Goal: Task Accomplishment & Management: Complete application form

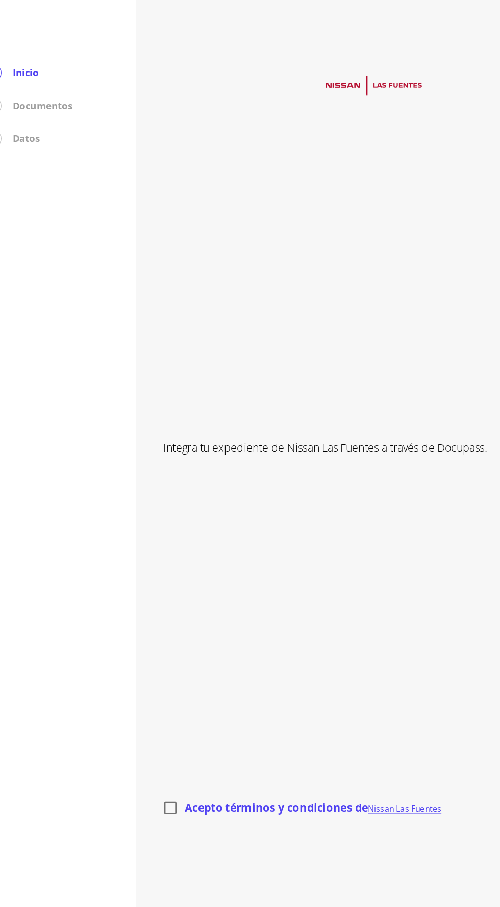
click at [323, 339] on p "Integra tu expediente de Nissan Las Fuentes a través de Docupass." at bounding box center [311, 333] width 313 height 12
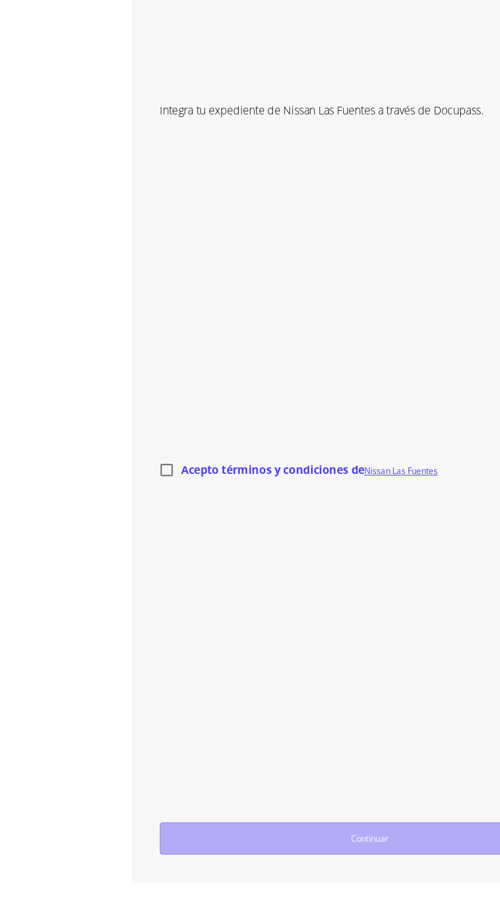
click at [339, 880] on span "Continuar" at bounding box center [311, 874] width 303 height 11
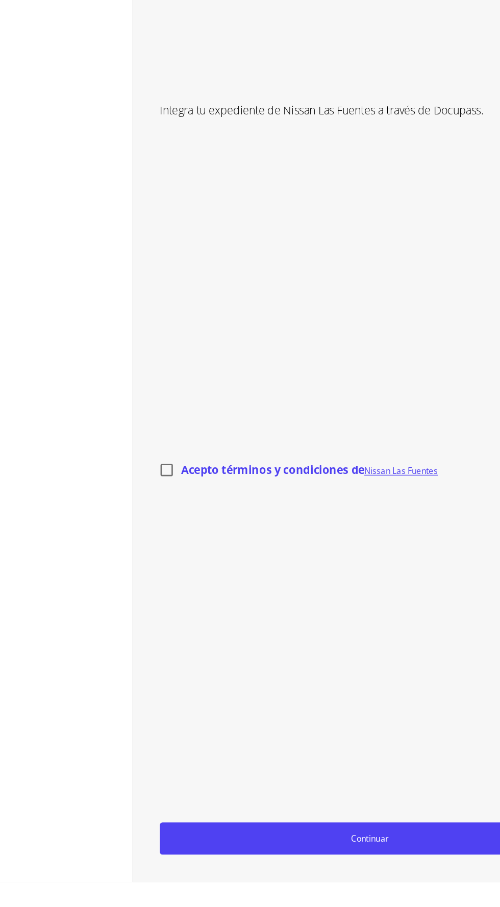
click at [163, 611] on input "Acepto términos y condiciones de Nissan Las Fuentes" at bounding box center [160, 600] width 21 height 21
checkbox input "true"
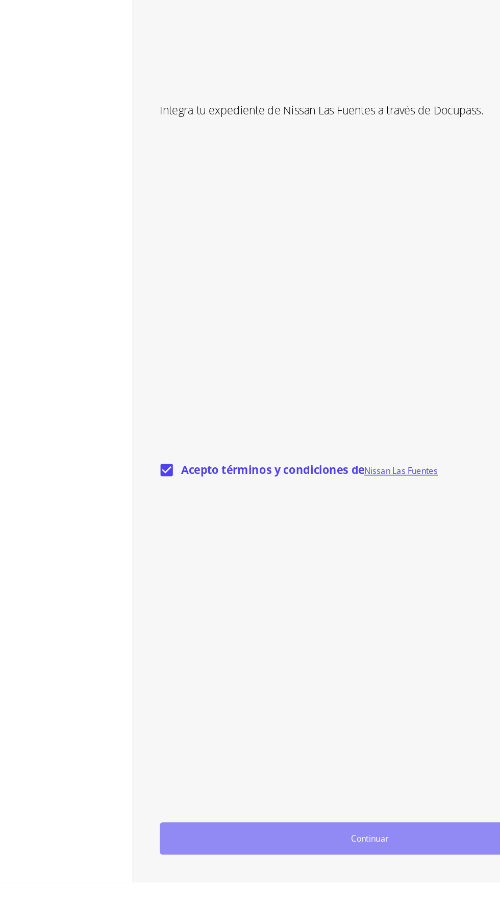
click at [344, 880] on span "Continuar" at bounding box center [311, 874] width 303 height 11
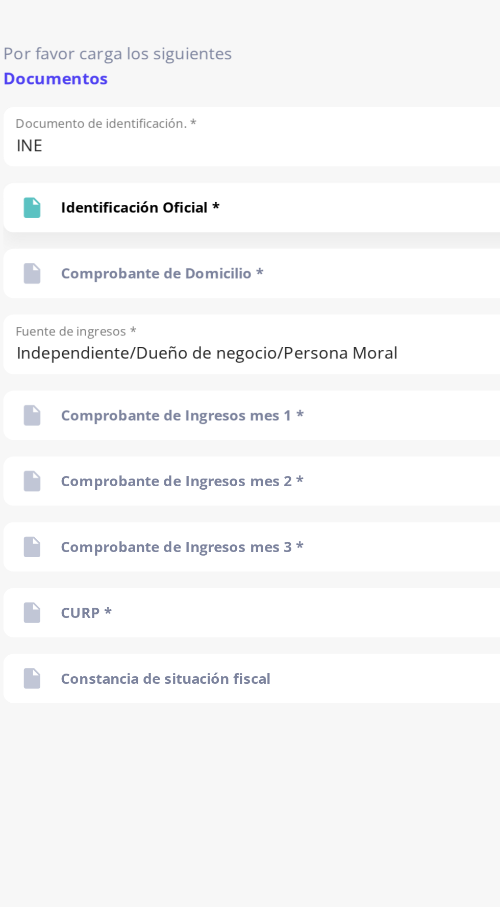
click at [374, 63] on body "Inicio 2 Documentos 3 Datos Por favor carga los siguientes Documentos Documento…" at bounding box center [250, 453] width 500 height 907
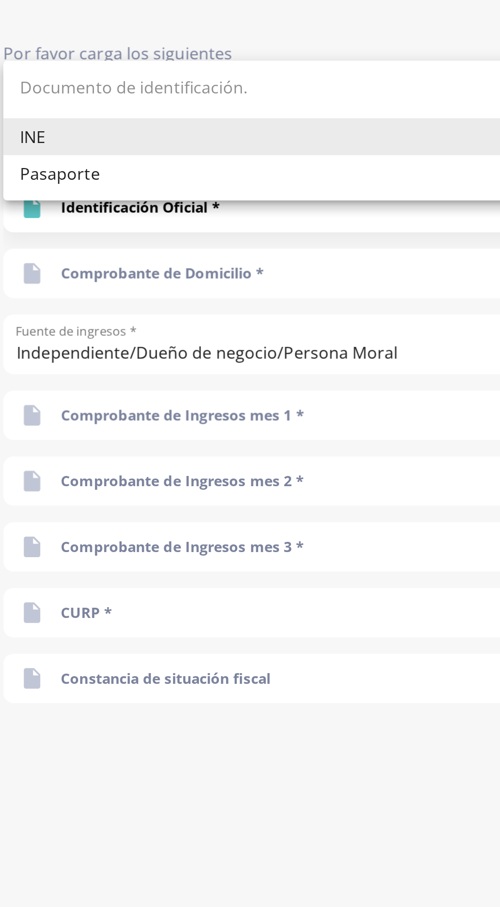
click at [355, 142] on div at bounding box center [250, 453] width 500 height 907
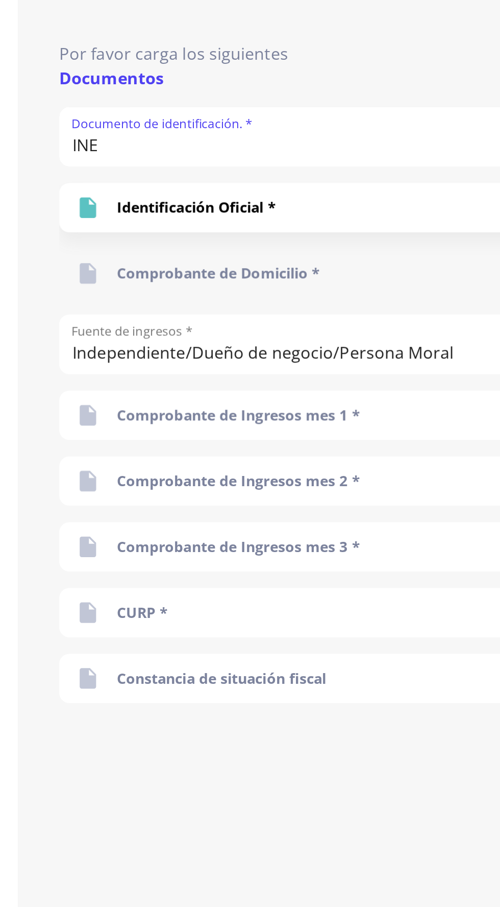
click at [324, 139] on div "Comprobante de Domicilio *" at bounding box center [311, 136] width 313 height 25
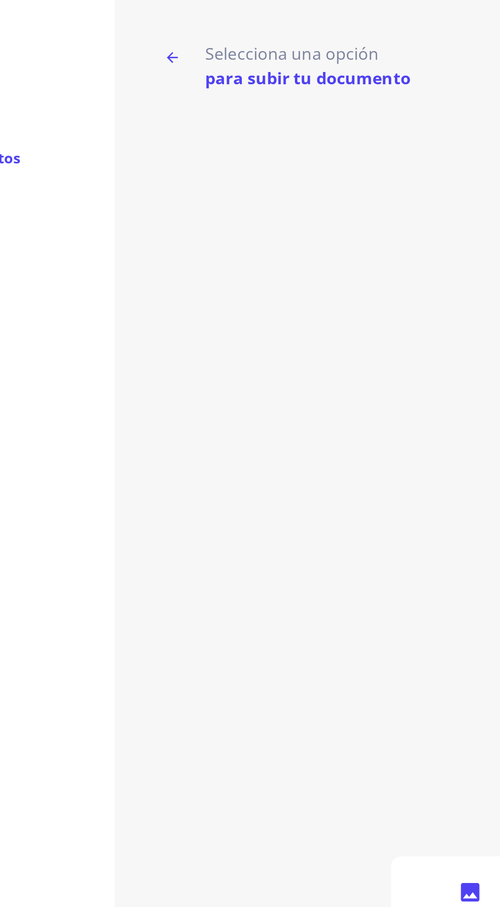
click at [217, 45] on div "Sube un PDF o imagen" at bounding box center [311, 454] width 313 height 819
click at [274, 36] on p "para subir tu documento" at bounding box center [231, 39] width 102 height 12
click at [163, 28] on icon "button" at bounding box center [164, 29] width 6 height 6
